Goal: Task Accomplishment & Management: Use online tool/utility

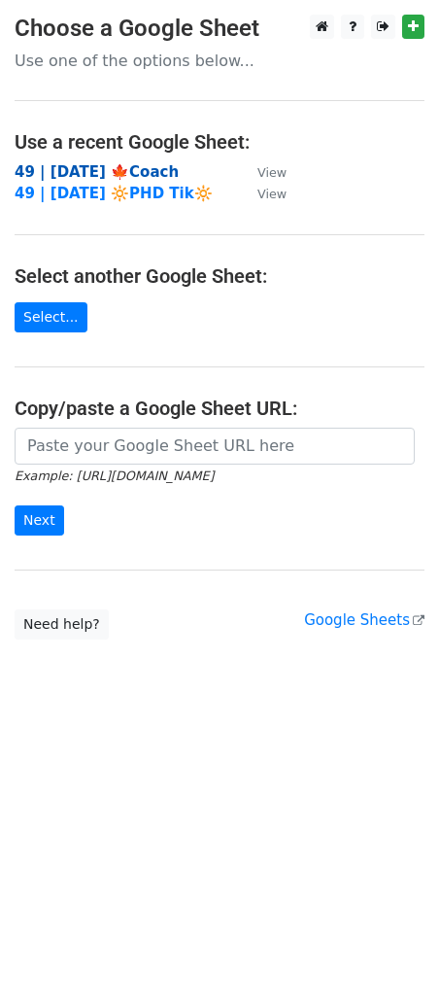
click at [97, 167] on strong "49 | SEPT 8 '25 🍁Coach" at bounding box center [97, 172] width 164 height 18
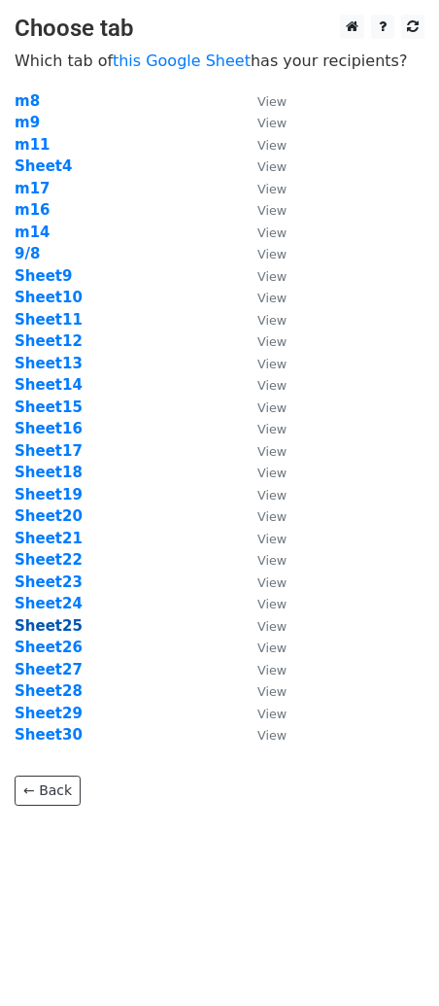
click at [50, 623] on strong "Sheet25" at bounding box center [49, 626] width 68 height 18
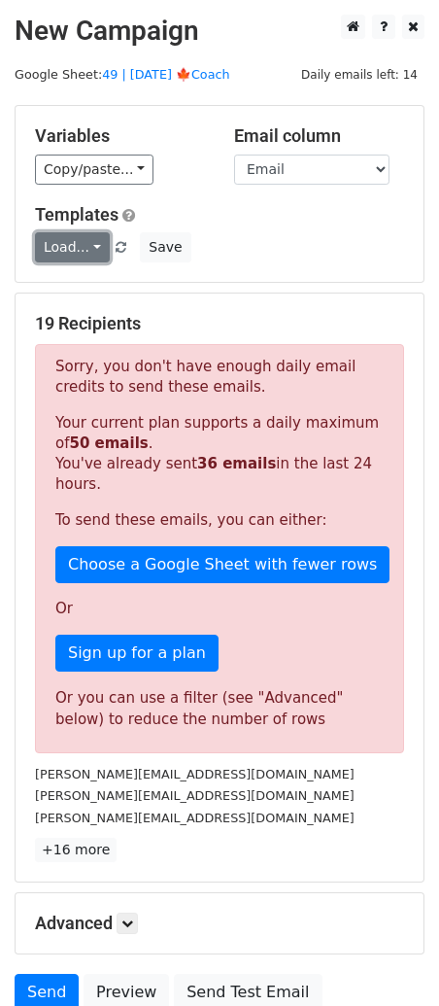
click at [61, 261] on link "Load..." at bounding box center [72, 247] width 75 height 30
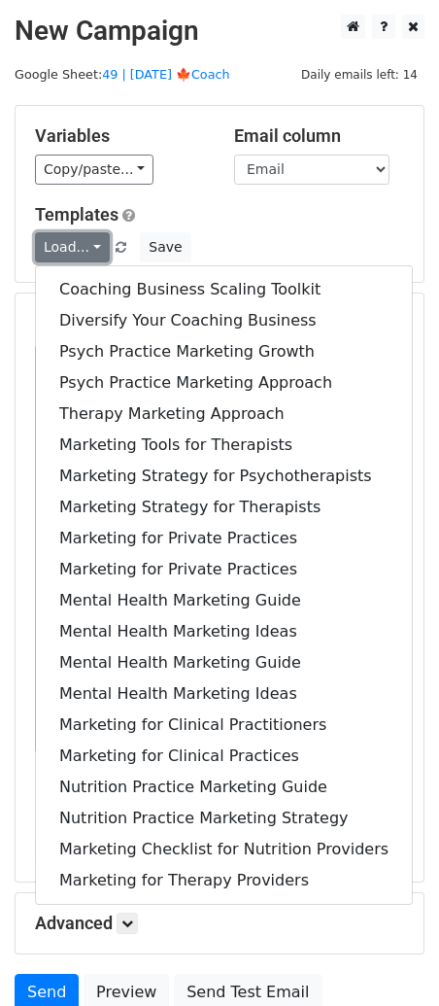
click at [61, 261] on link "Load..." at bounding box center [72, 247] width 75 height 30
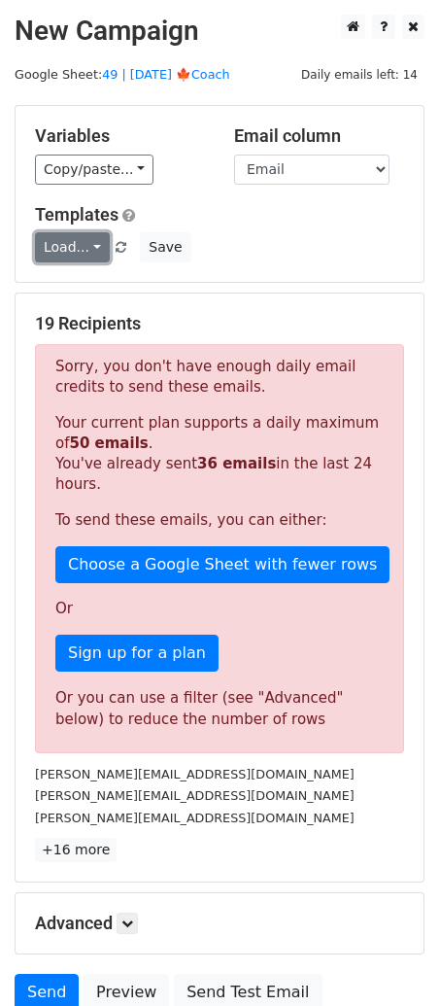
click at [68, 246] on link "Load..." at bounding box center [72, 247] width 75 height 30
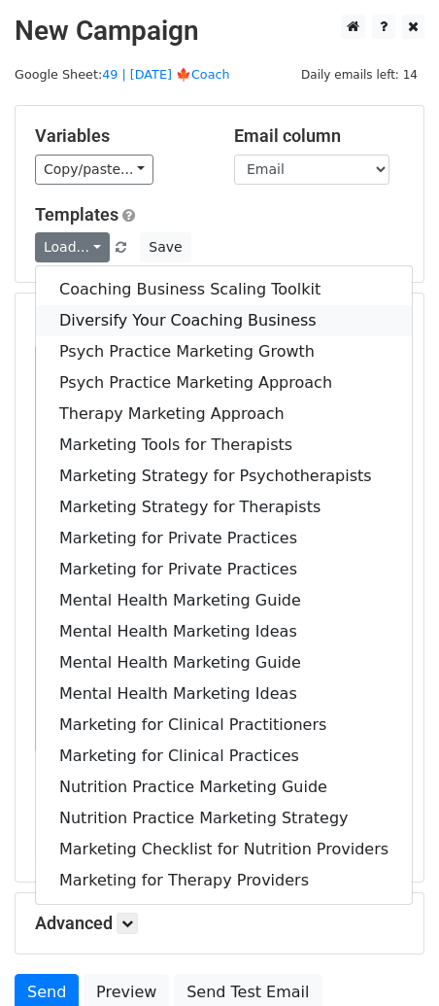
click at [104, 320] on link "Diversify Your Coaching Business" at bounding box center [224, 320] width 376 height 31
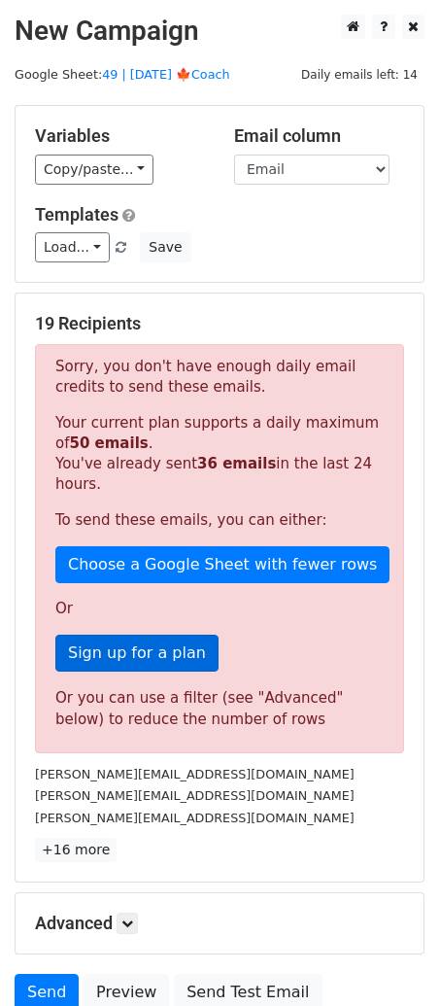
scroll to position [159, 0]
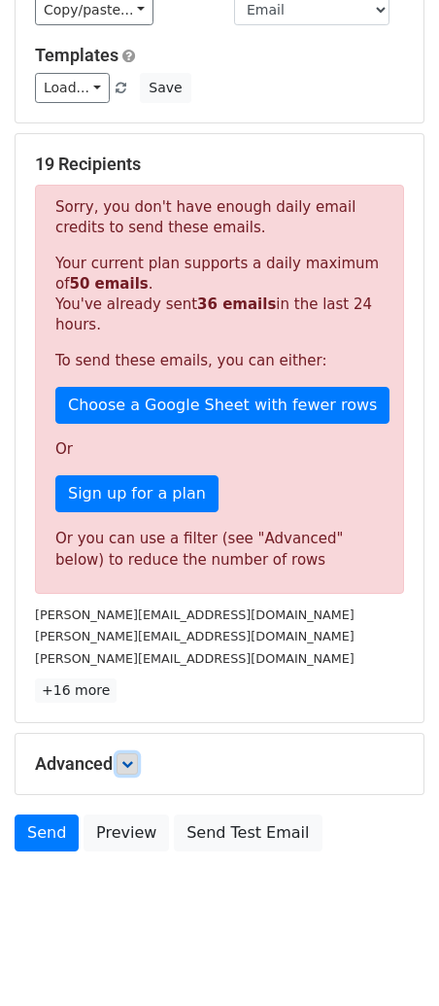
click at [130, 768] on link at bounding box center [127, 764] width 21 height 21
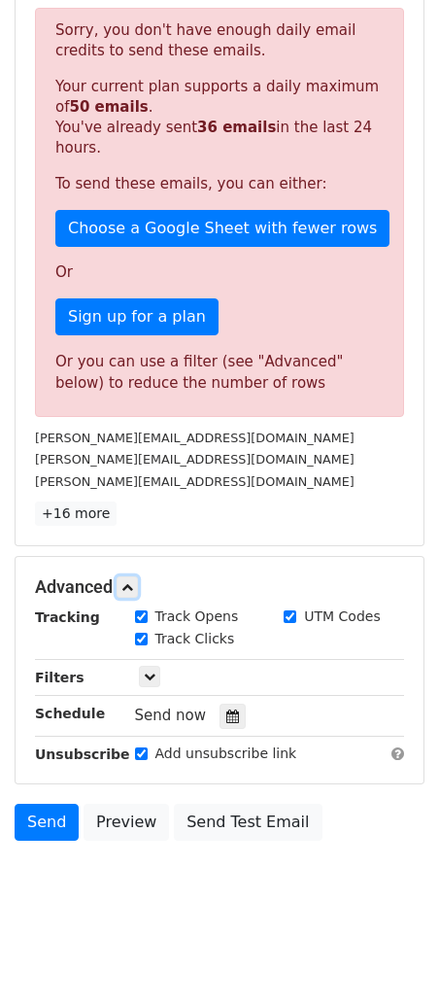
scroll to position [360, 0]
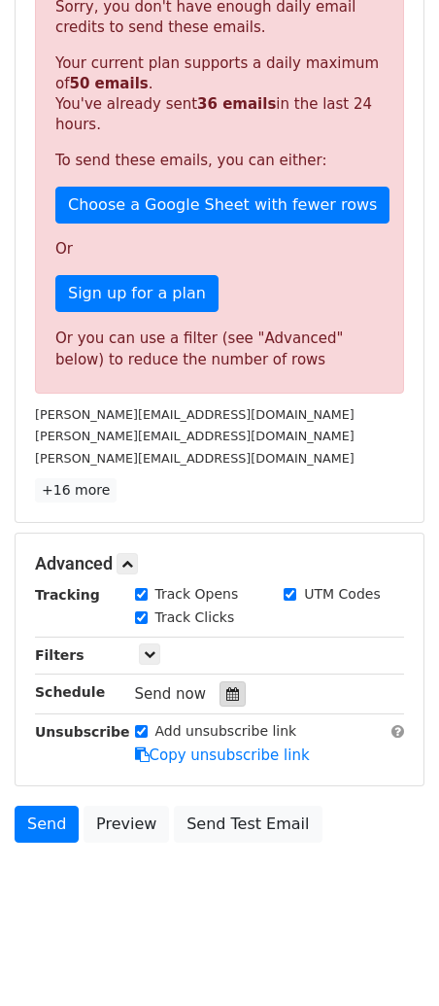
click at [234, 685] on div at bounding box center [233, 694] width 26 height 25
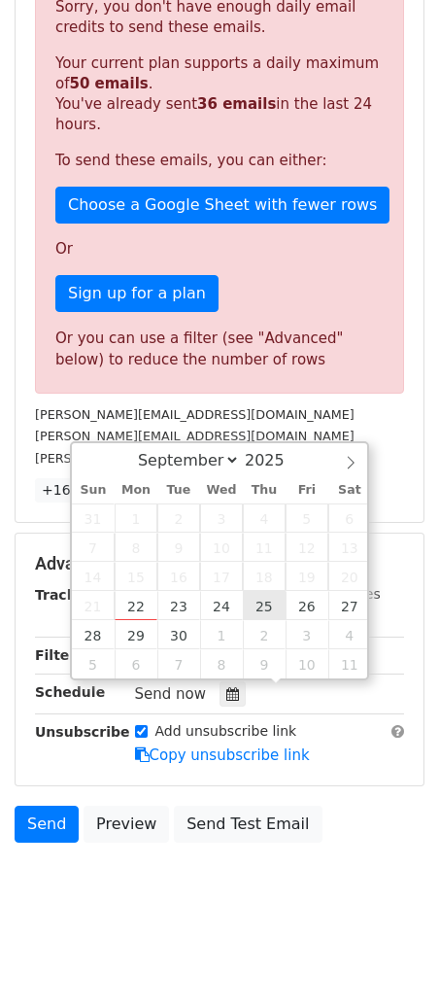
type input "2025-09-25 12:00"
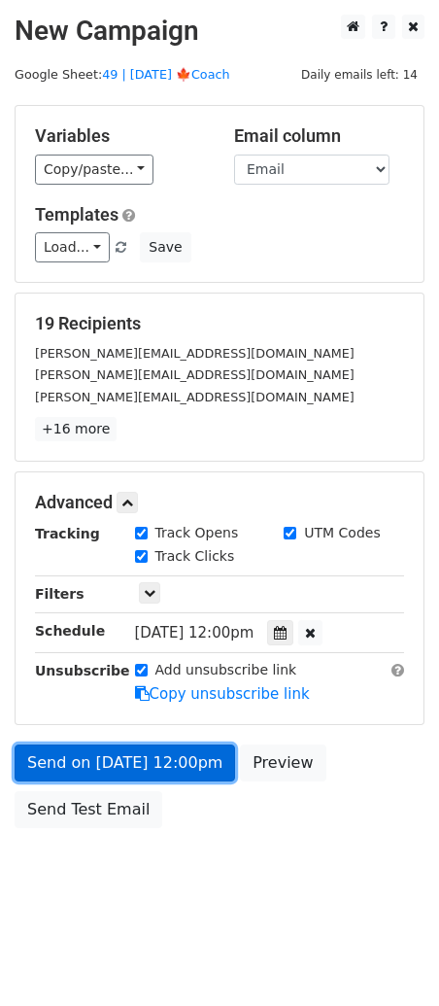
scroll to position [0, 0]
click at [53, 712] on form "Variables Copy/paste... {{Name}} {{Email}} Email column Name Email Templates Lo…" at bounding box center [220, 471] width 410 height 733
click at [43, 757] on link "Send on Sep 25 at 12:00pm" at bounding box center [125, 763] width 221 height 37
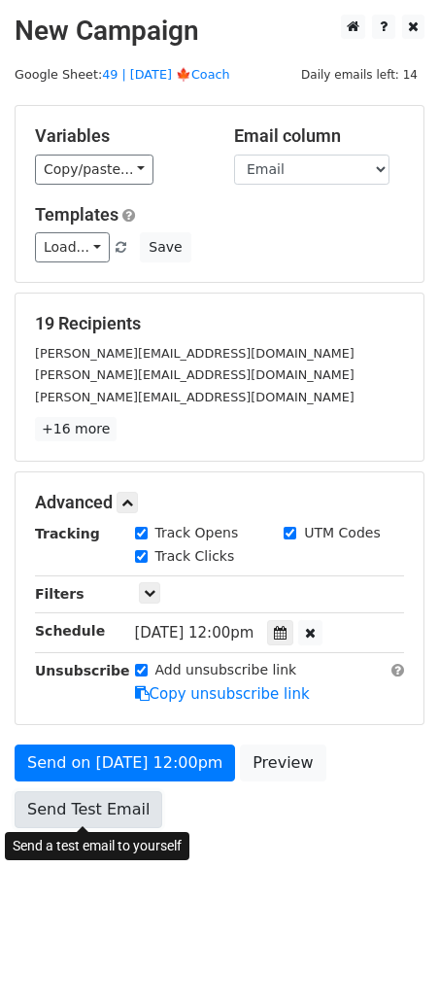
click at [130, 804] on link "Send Test Email" at bounding box center [89, 809] width 148 height 37
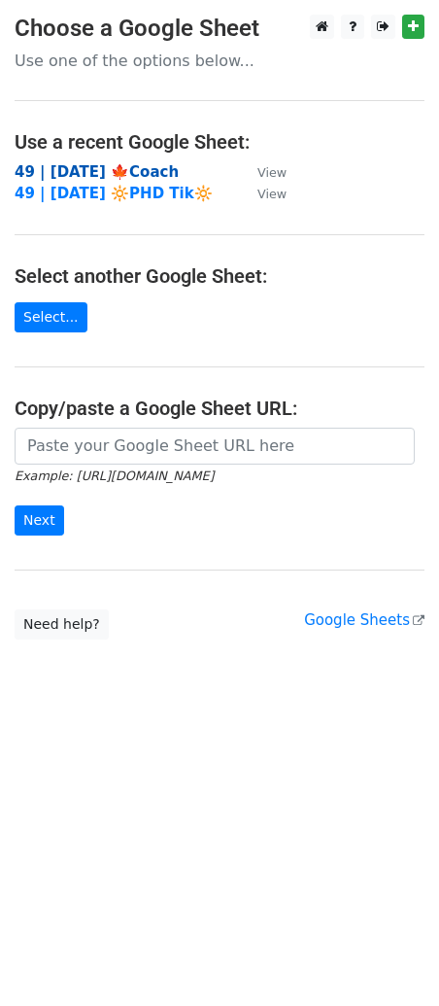
click at [137, 172] on strong "49 | SEPT 8 '25 🍁Coach" at bounding box center [97, 172] width 164 height 18
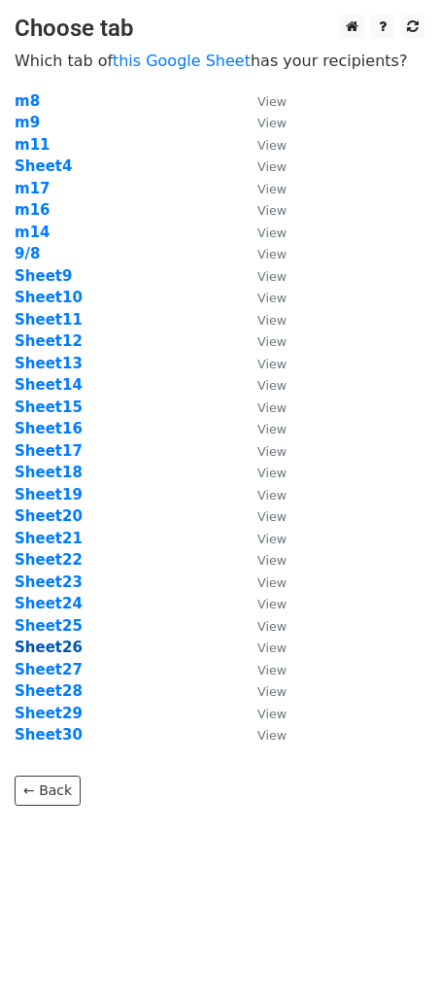
click at [56, 647] on strong "Sheet26" at bounding box center [49, 648] width 68 height 18
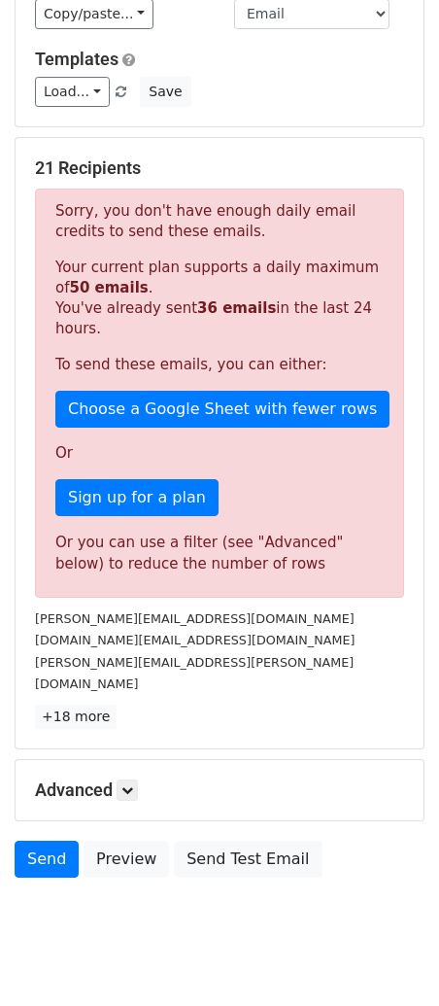
scroll to position [168, 0]
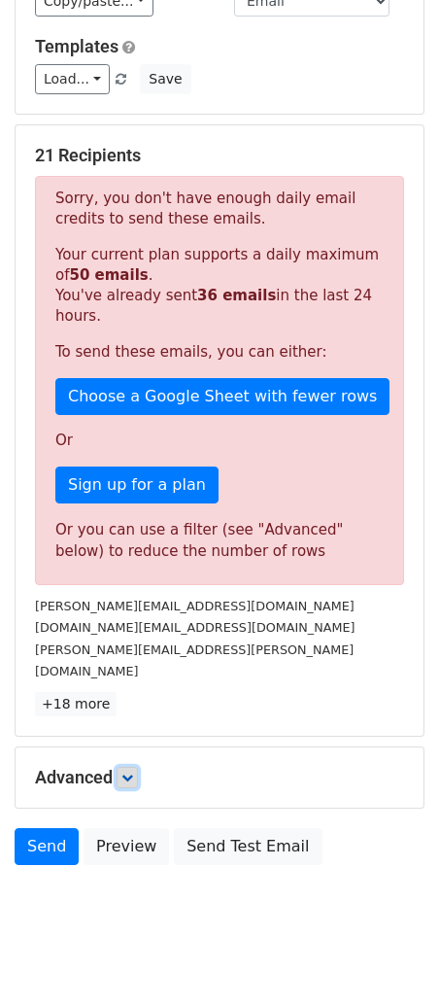
click at [124, 772] on icon at bounding box center [128, 778] width 12 height 12
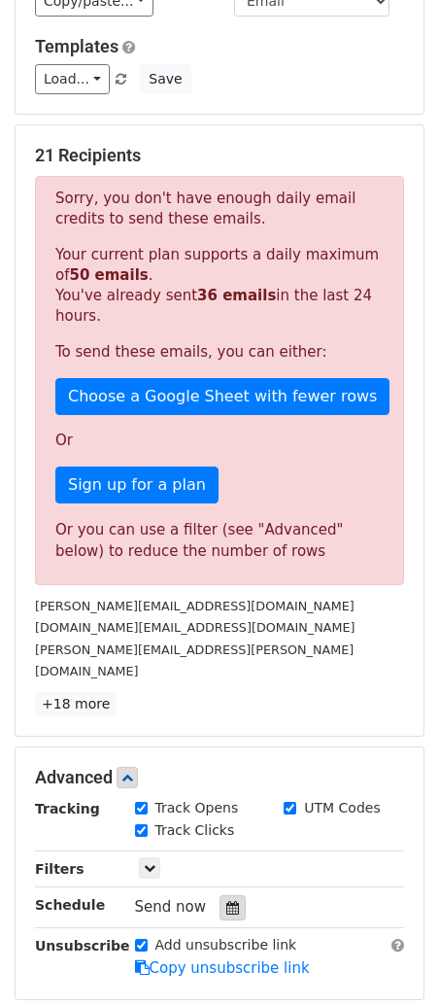
click at [220, 896] on div at bounding box center [233, 908] width 26 height 25
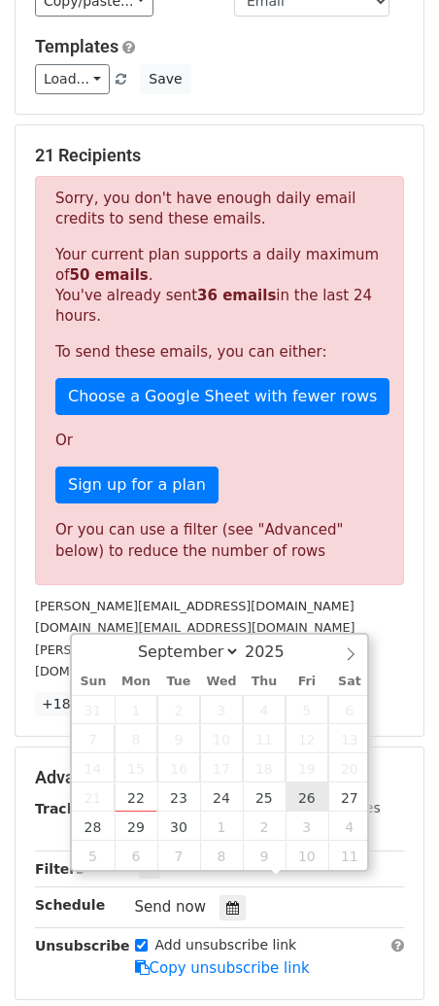
type input "2025-09-26 12:00"
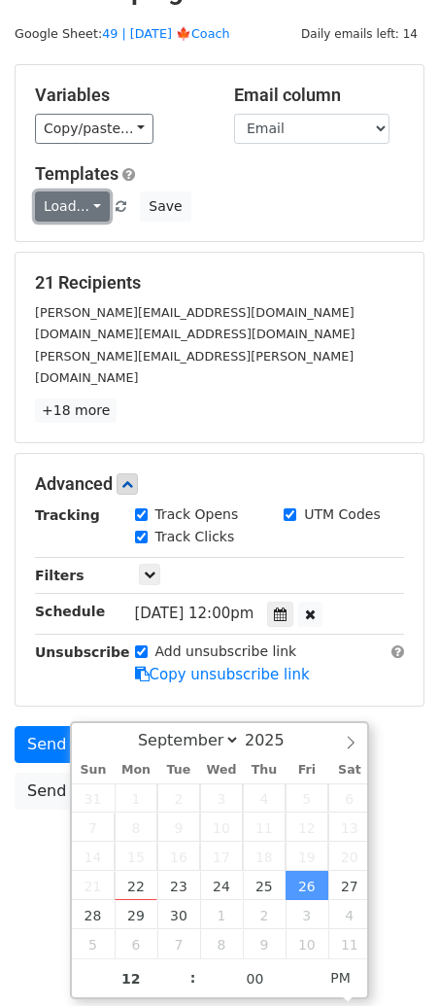
scroll to position [0, 0]
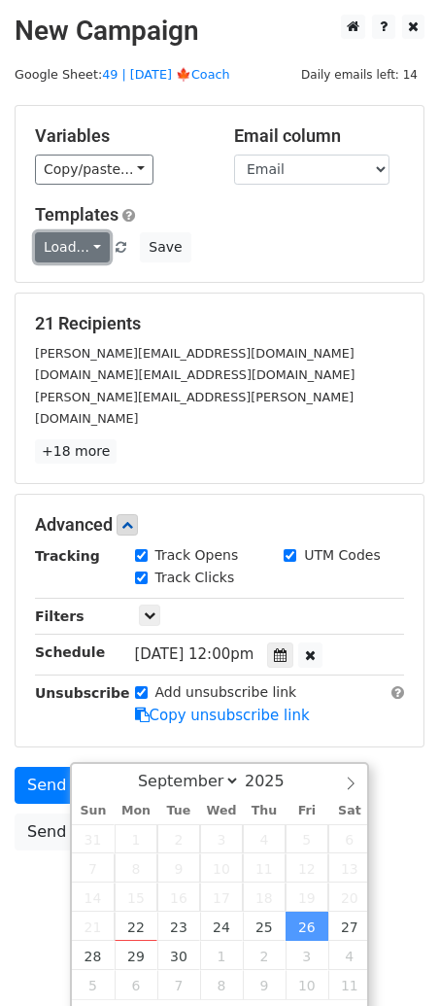
click at [79, 207] on div "Templates Load... Coaching Business Scaling Toolkit Diversify Your Coaching Bus…" at bounding box center [219, 233] width 399 height 59
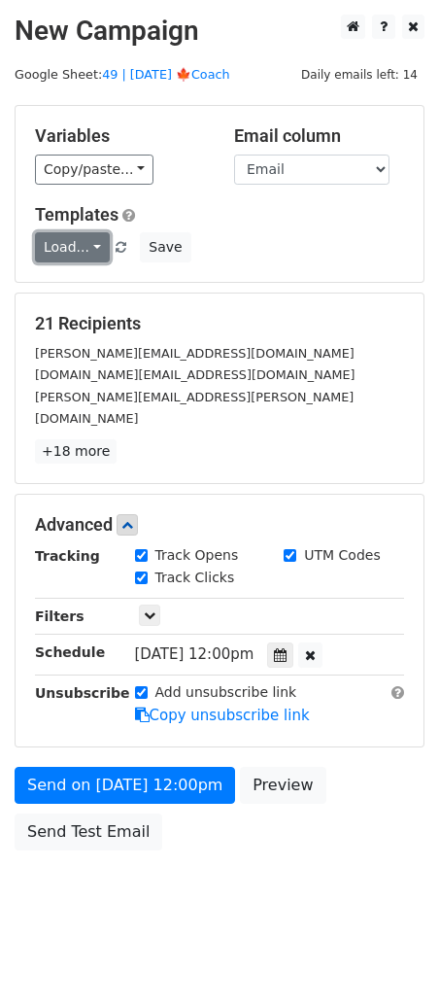
click at [80, 245] on link "Load..." at bounding box center [72, 247] width 75 height 30
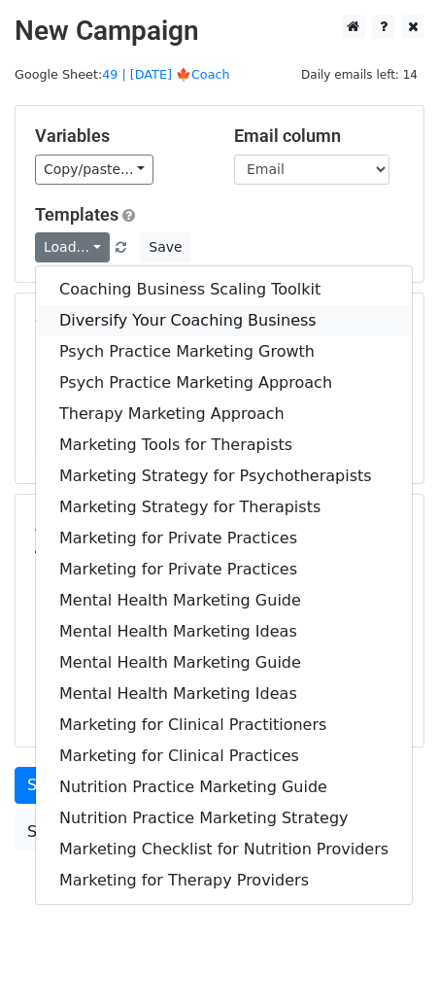
click at [111, 321] on link "Diversify Your Coaching Business" at bounding box center [224, 320] width 376 height 31
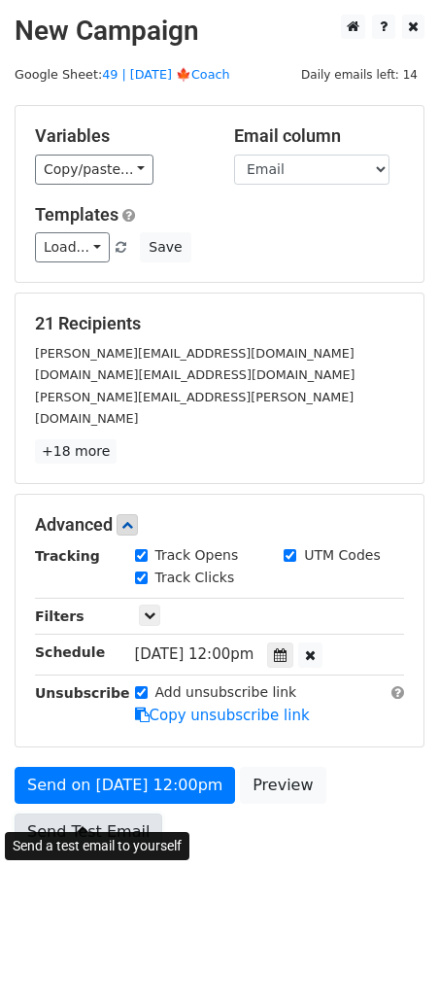
click at [98, 814] on link "Send Test Email" at bounding box center [89, 832] width 148 height 37
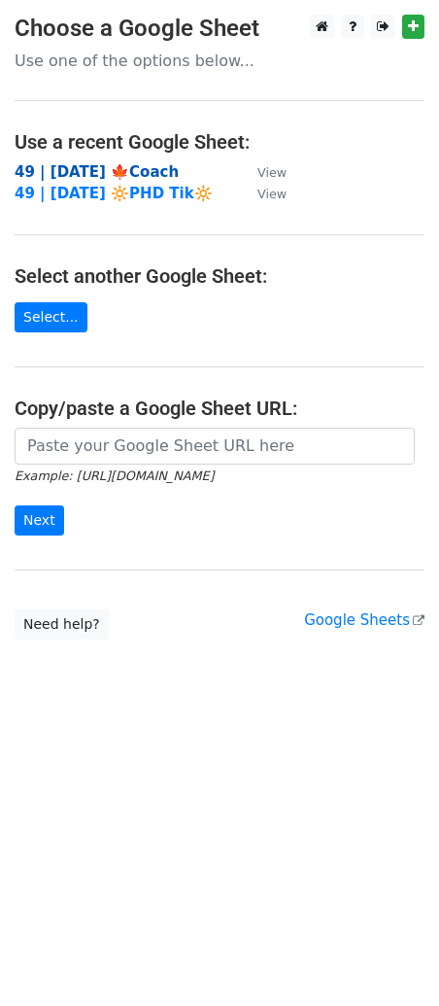
click at [48, 166] on strong "49 | [DATE] 🍁Coach" at bounding box center [97, 172] width 164 height 18
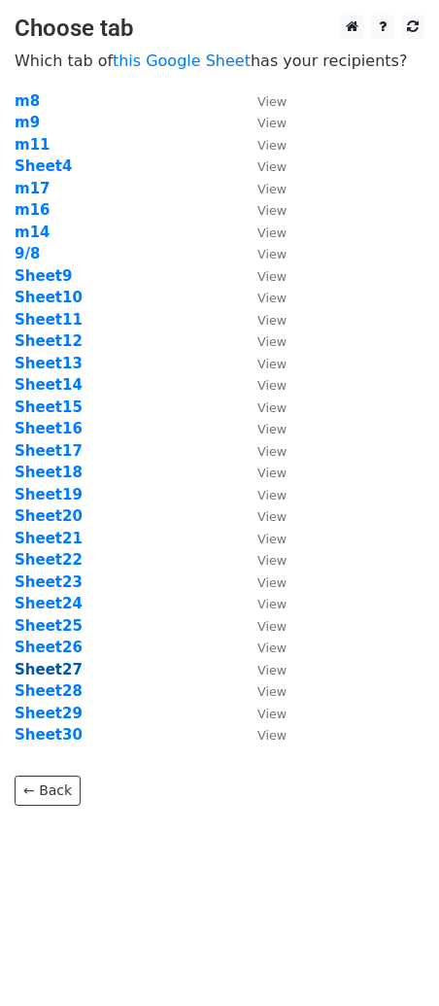
click at [53, 674] on strong "Sheet27" at bounding box center [49, 670] width 68 height 18
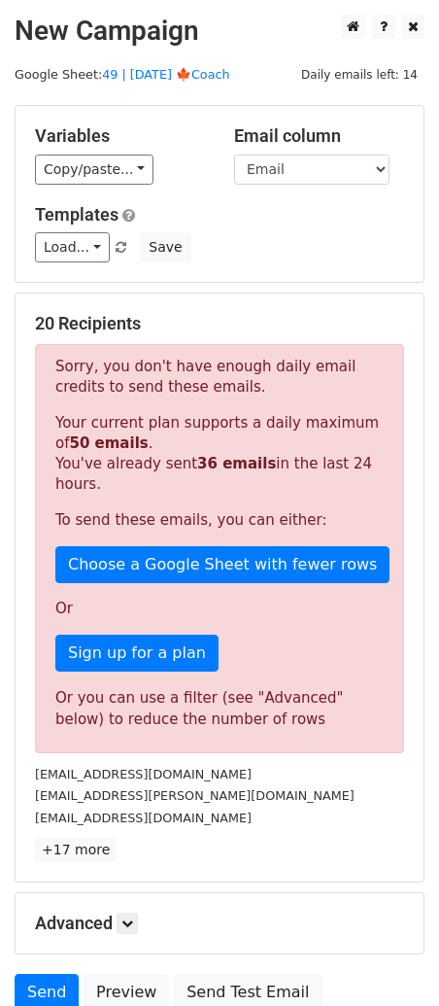
scroll to position [126, 0]
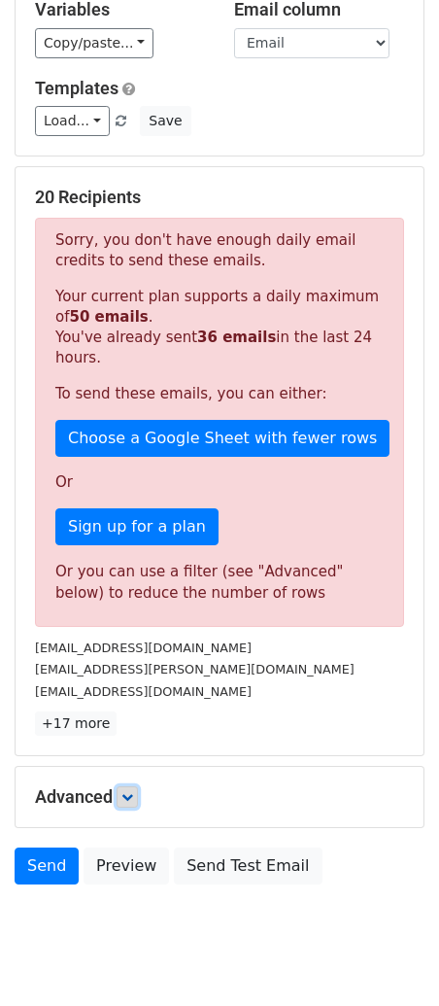
click at [130, 802] on link at bounding box center [127, 797] width 21 height 21
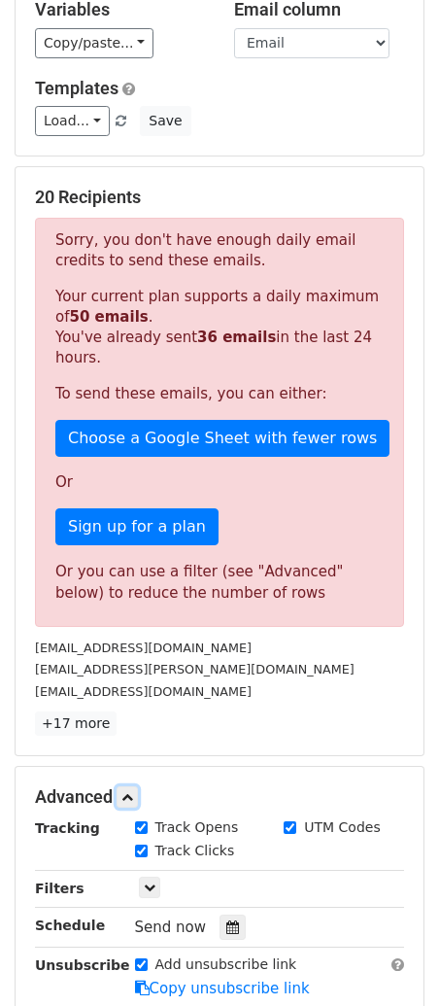
scroll to position [236, 0]
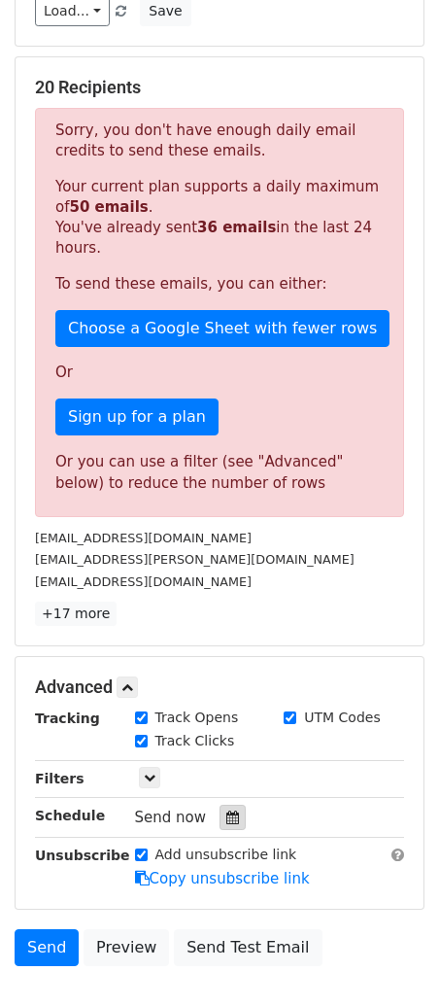
click at [229, 812] on div at bounding box center [233, 817] width 26 height 25
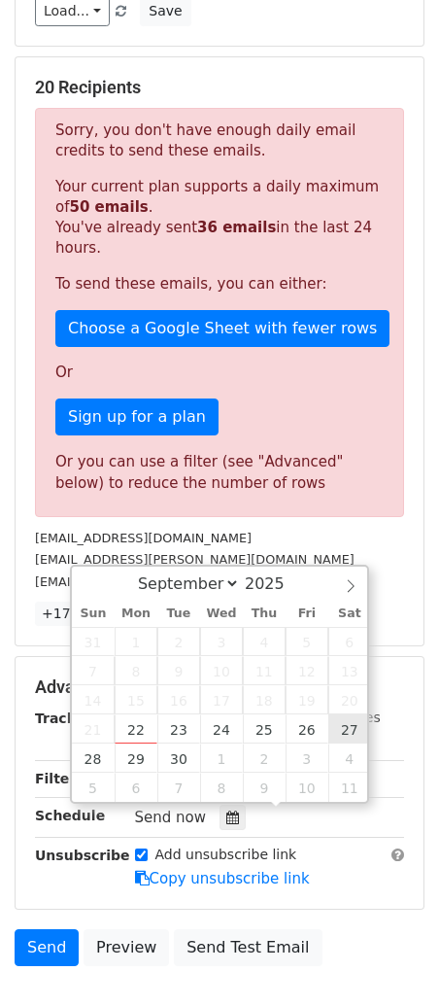
type input "[DATE] 12:00"
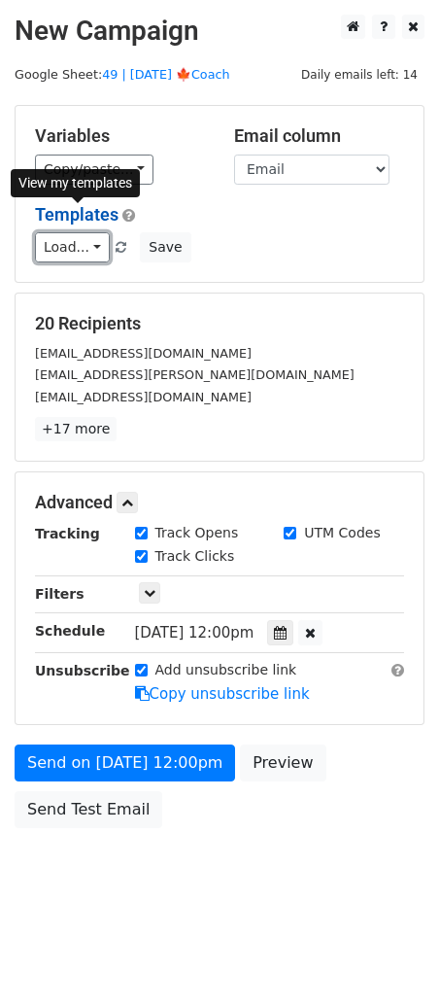
scroll to position [0, 0]
click at [53, 204] on div "Templates Load... Coaching Business Scaling Toolkit Diversify Your Coaching Bus…" at bounding box center [219, 233] width 399 height 59
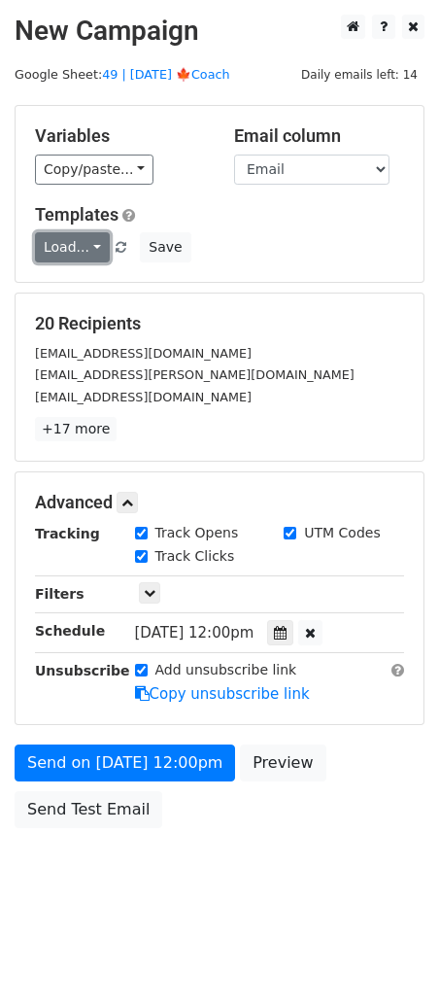
click at [81, 253] on link "Load..." at bounding box center [72, 247] width 75 height 30
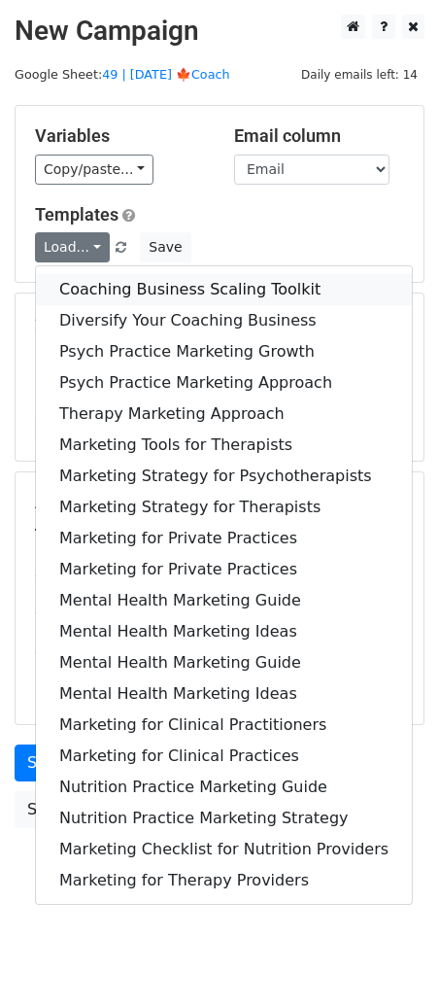
click at [125, 293] on link "Coaching Business Scaling Toolkit" at bounding box center [224, 289] width 376 height 31
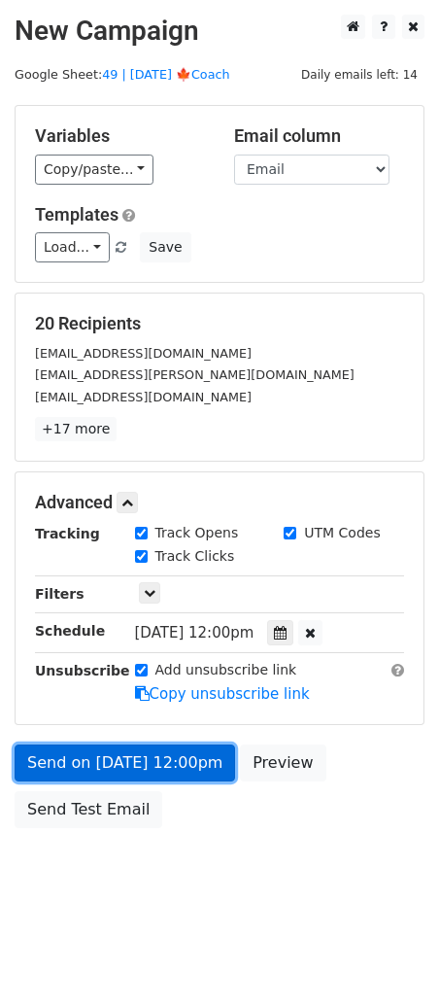
click at [116, 771] on link "Send on [DATE] 12:00pm" at bounding box center [125, 763] width 221 height 37
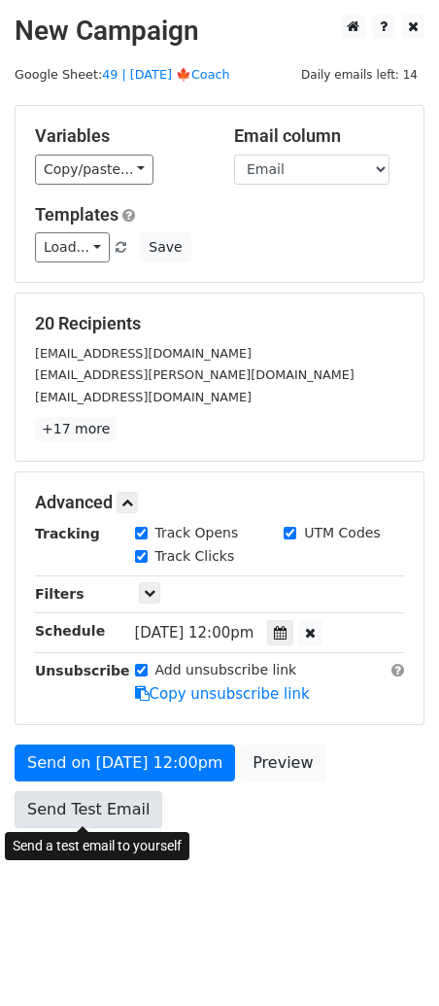
click at [68, 813] on link "Send Test Email" at bounding box center [89, 809] width 148 height 37
